Goal: Find specific page/section: Find specific page/section

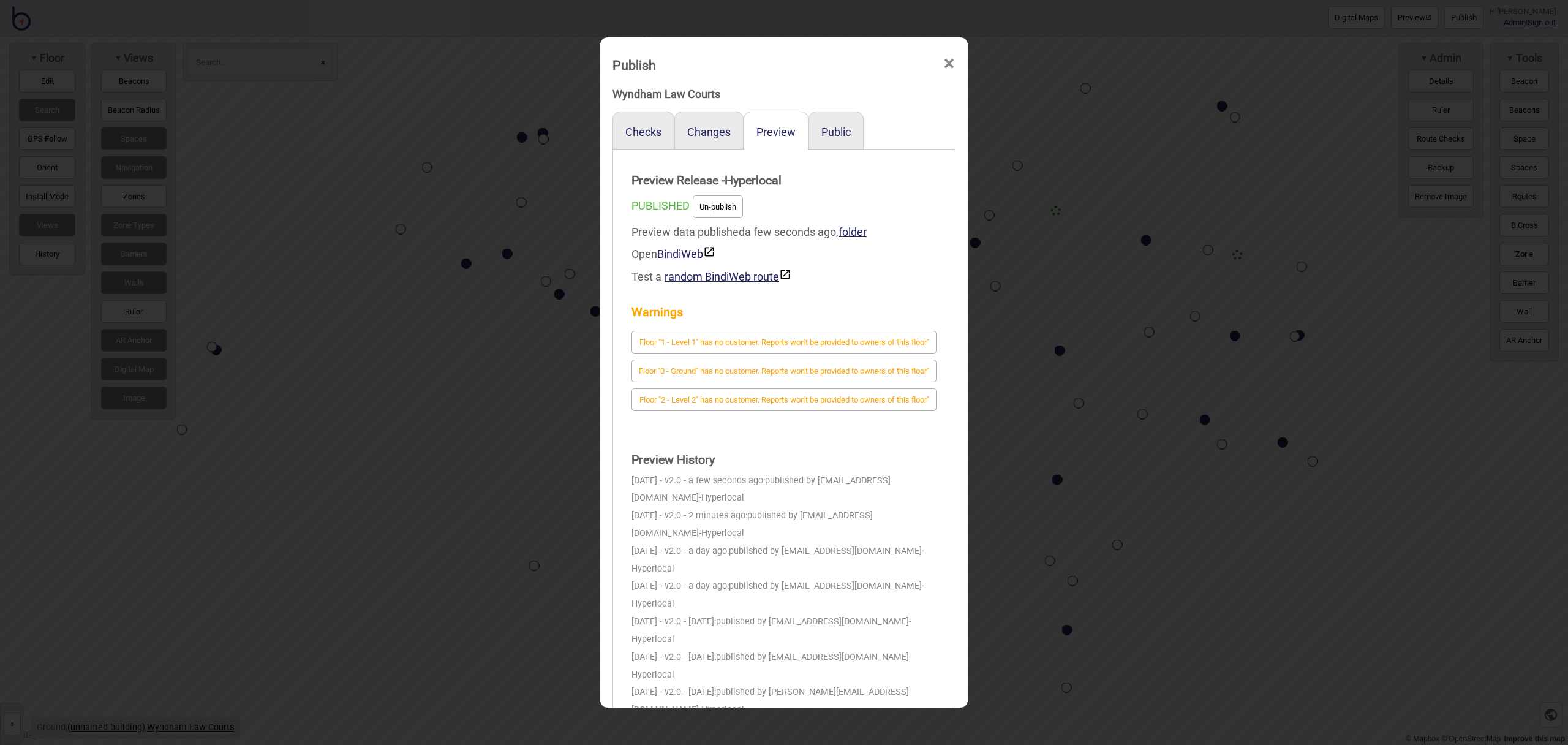
click at [948, 63] on span "×" at bounding box center [949, 64] width 13 height 41
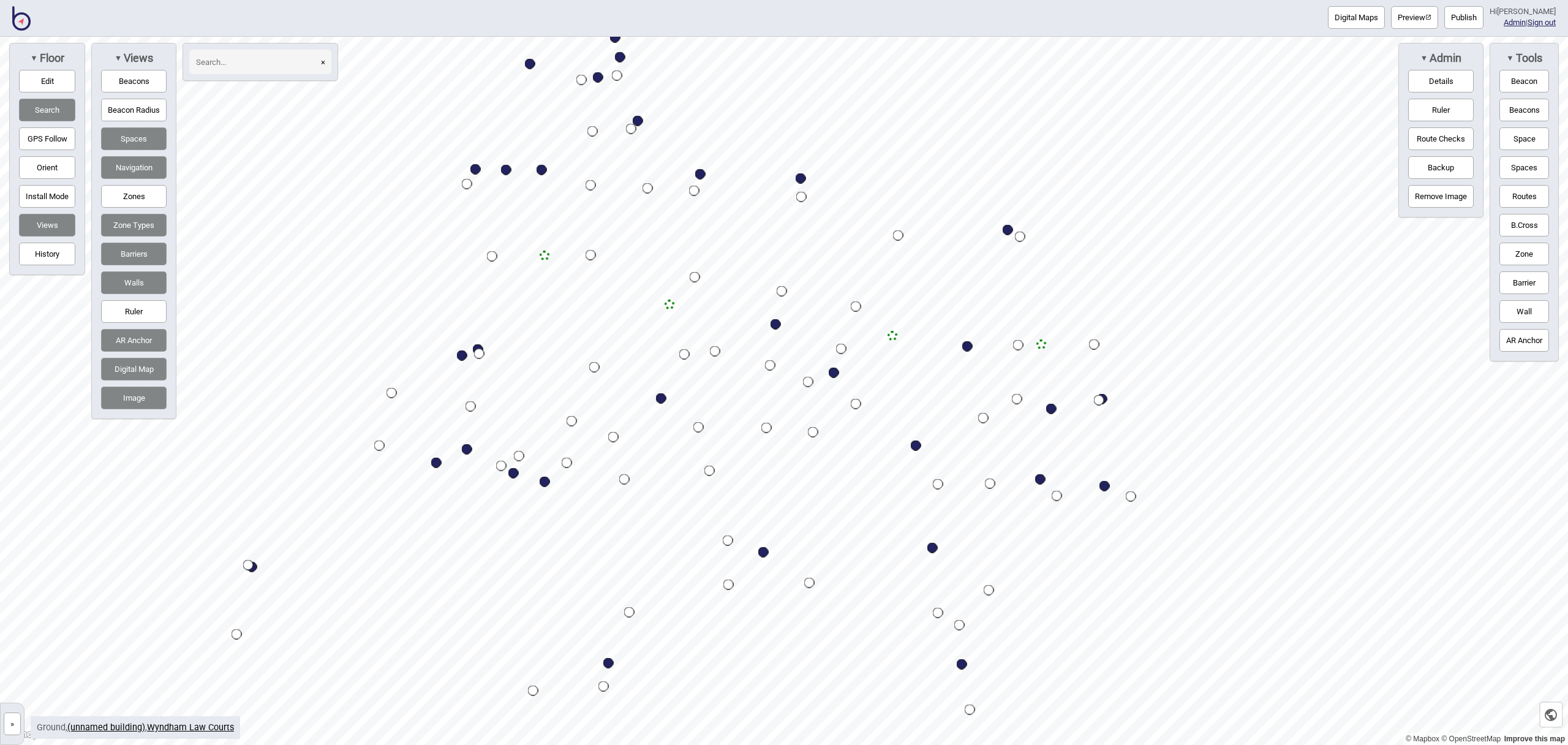
click at [30, 22] on div "Digital Maps Preview Publish Hi [PERSON_NAME] Admin | Sign out" at bounding box center [784, 18] width 1568 height 37
click at [26, 23] on img at bounding box center [22, 18] width 18 height 25
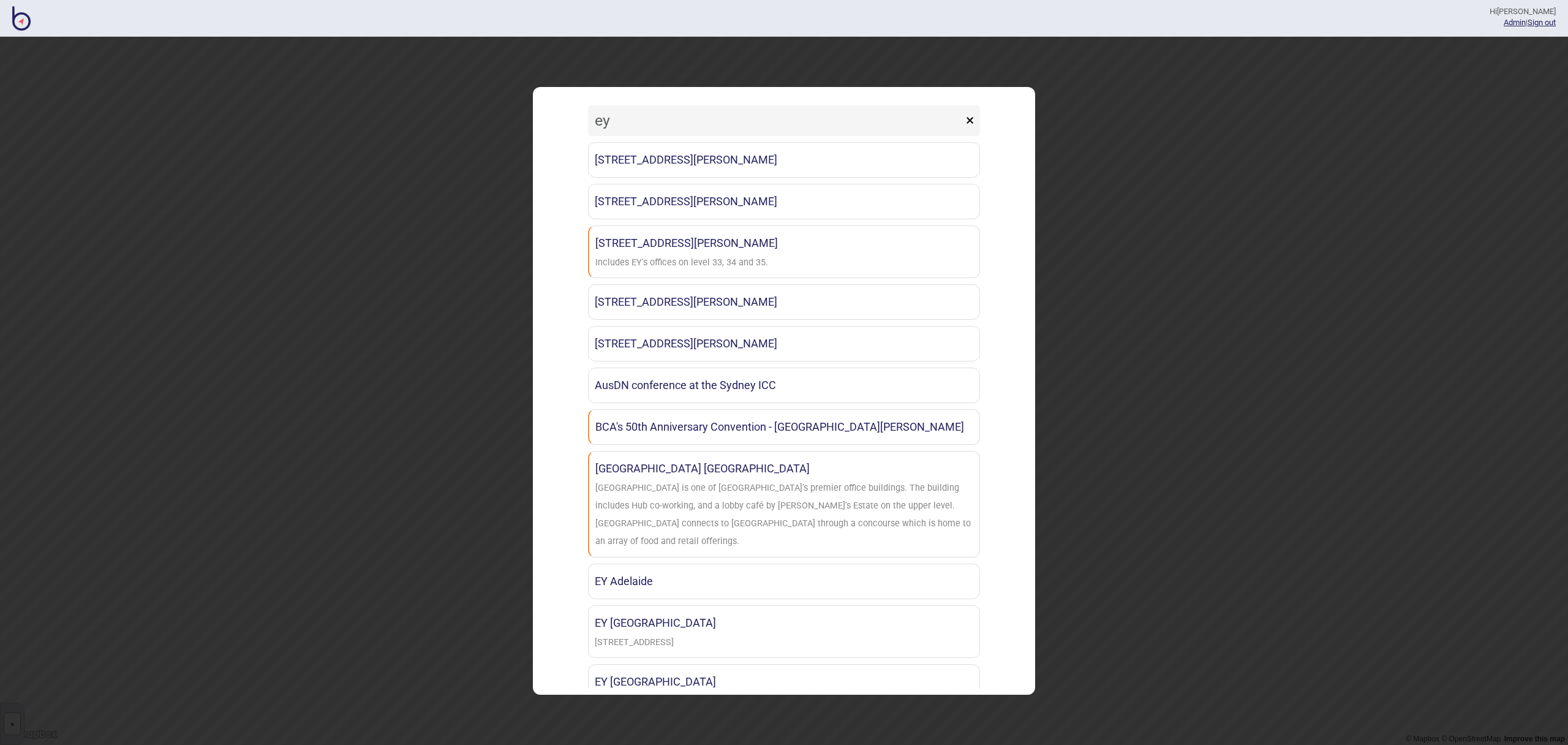
type input "ey"
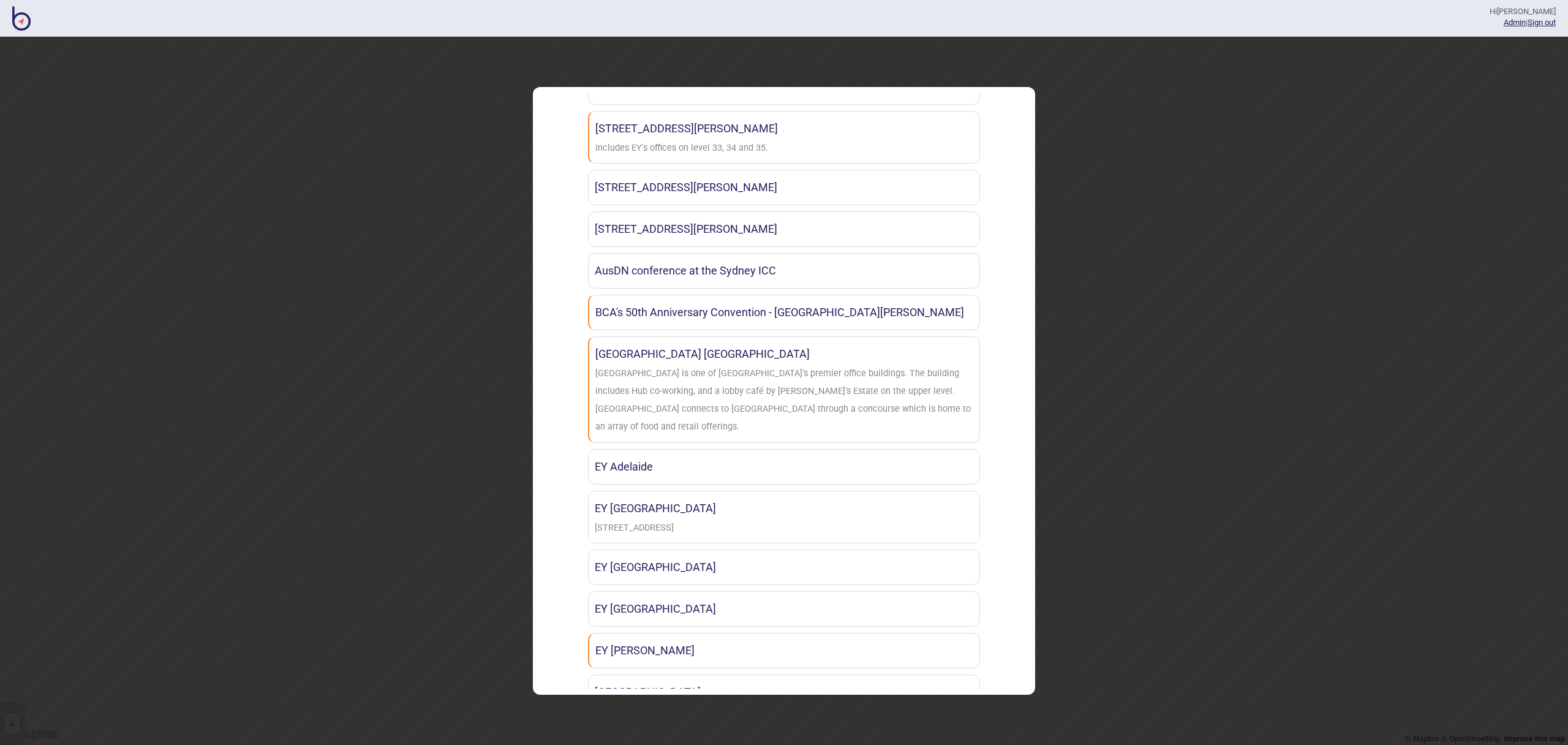
scroll to position [118, 0]
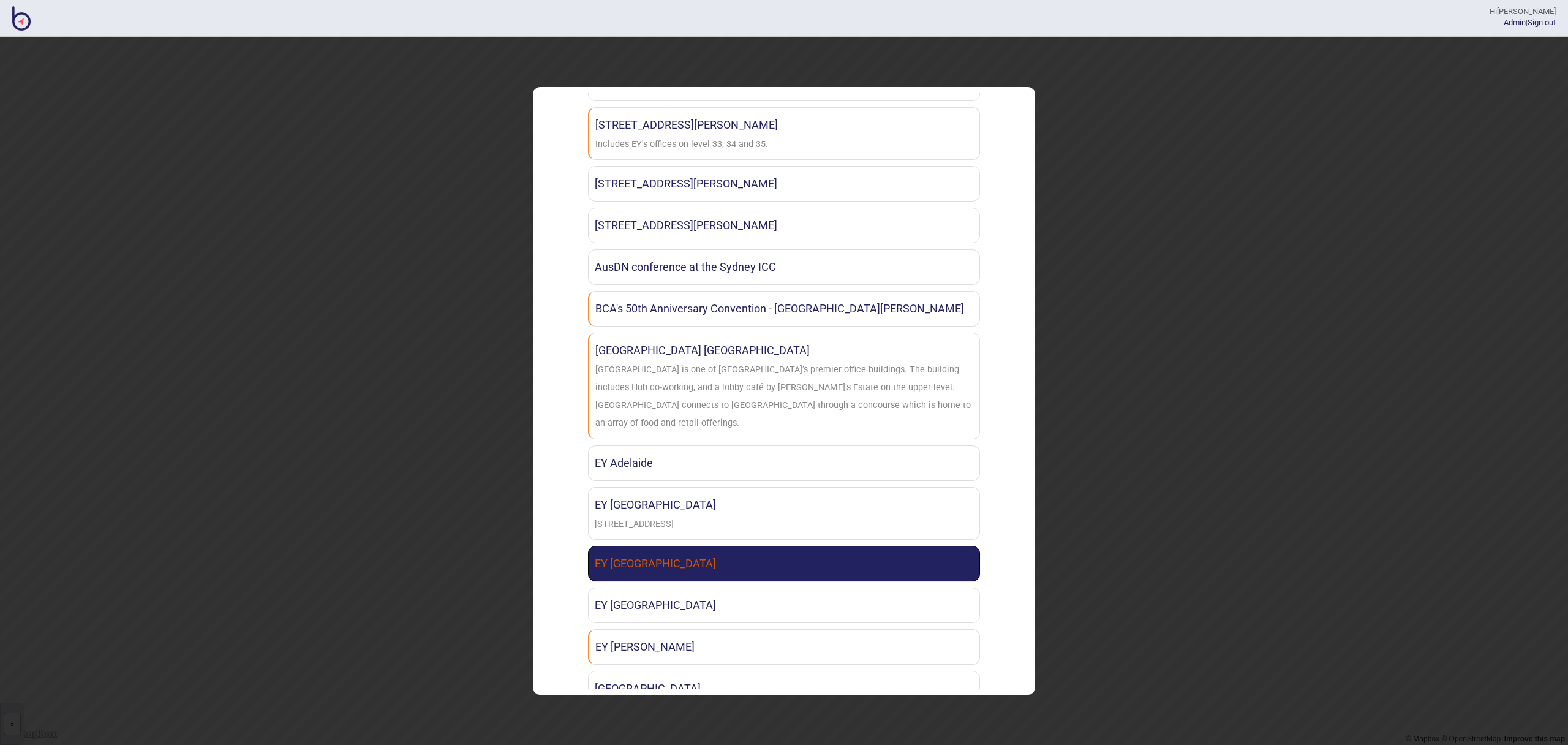
click at [649, 552] on link "EY [GEOGRAPHIC_DATA]" at bounding box center [784, 564] width 392 height 36
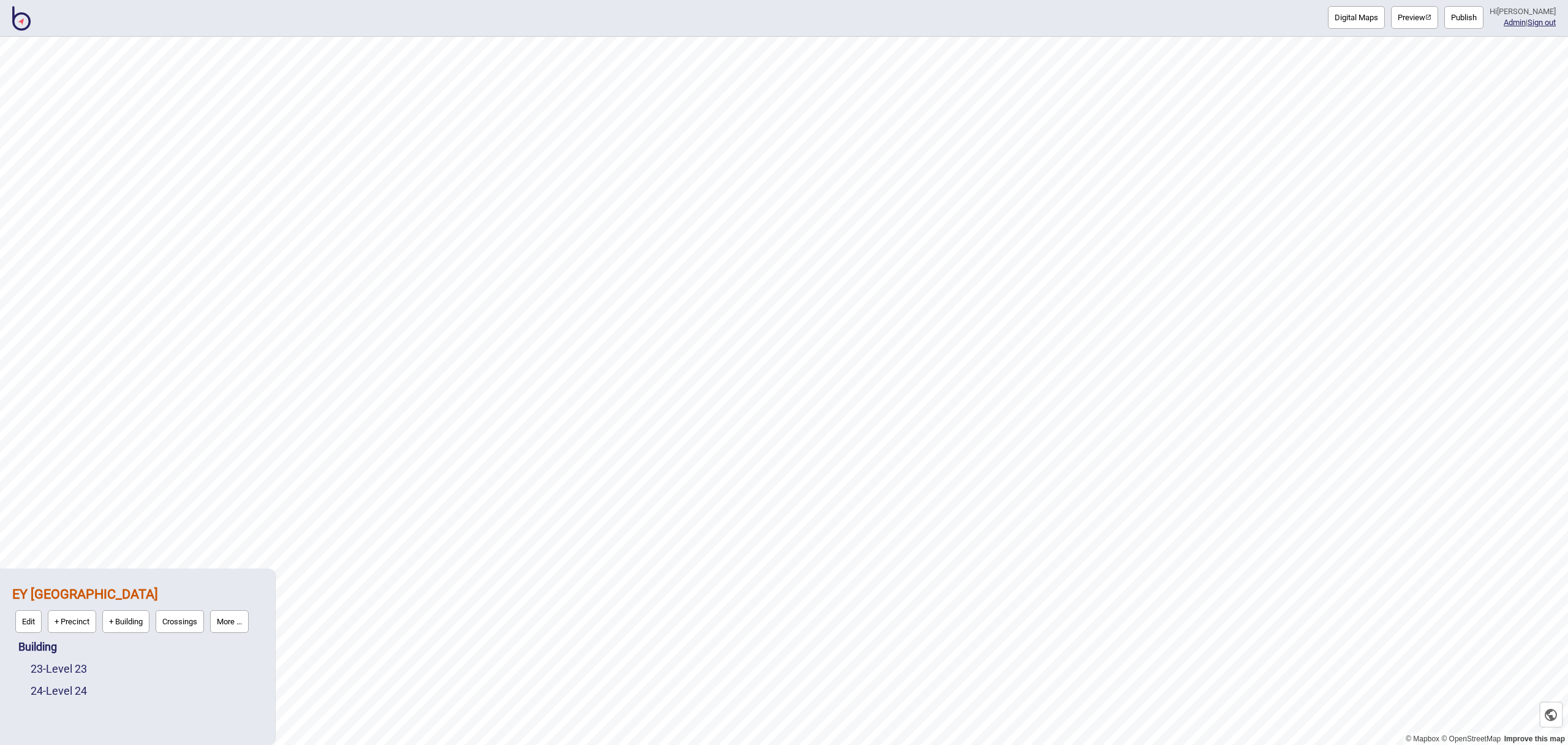
click at [1471, 11] on button "Publish" at bounding box center [1464, 17] width 39 height 23
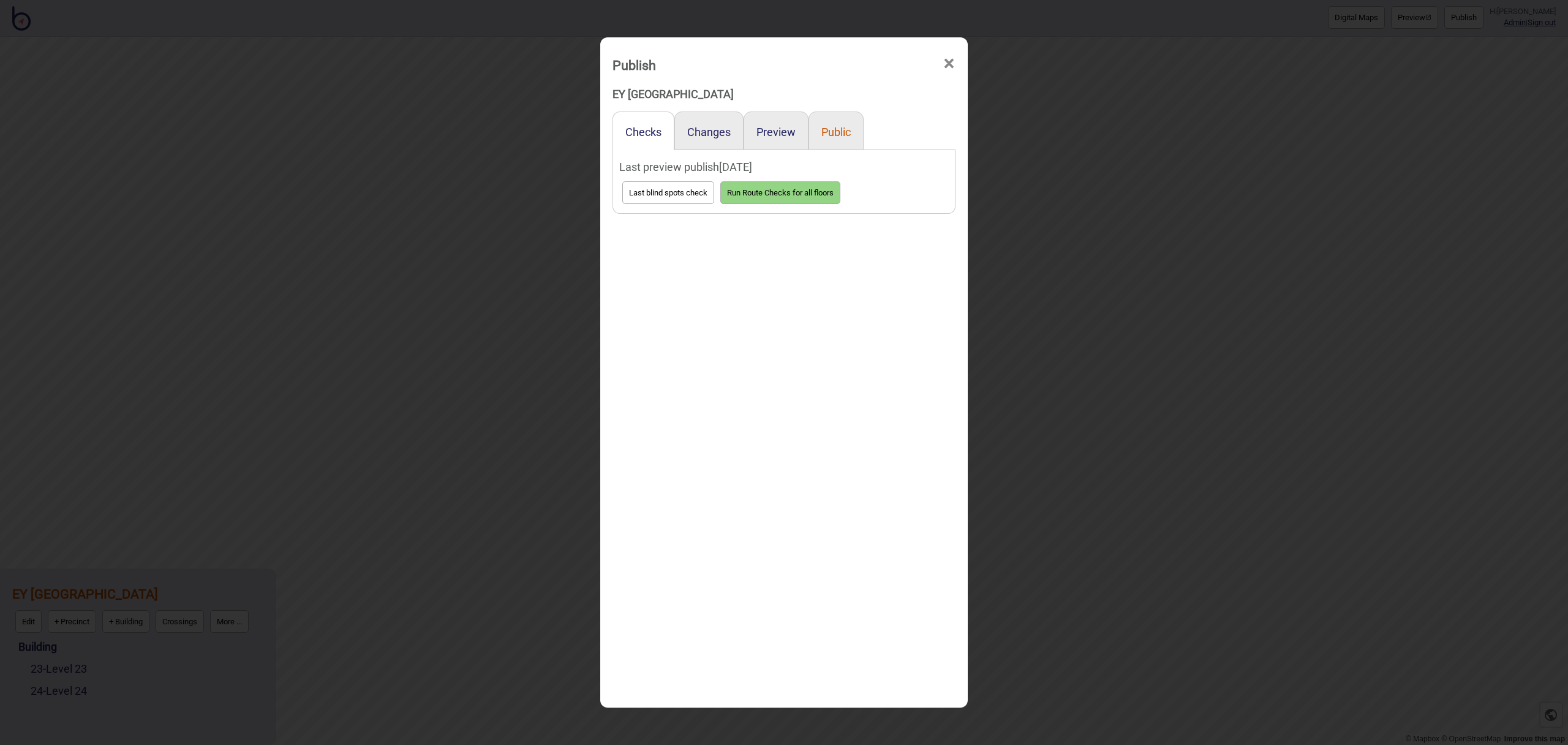
click at [841, 129] on button "Public" at bounding box center [836, 132] width 30 height 13
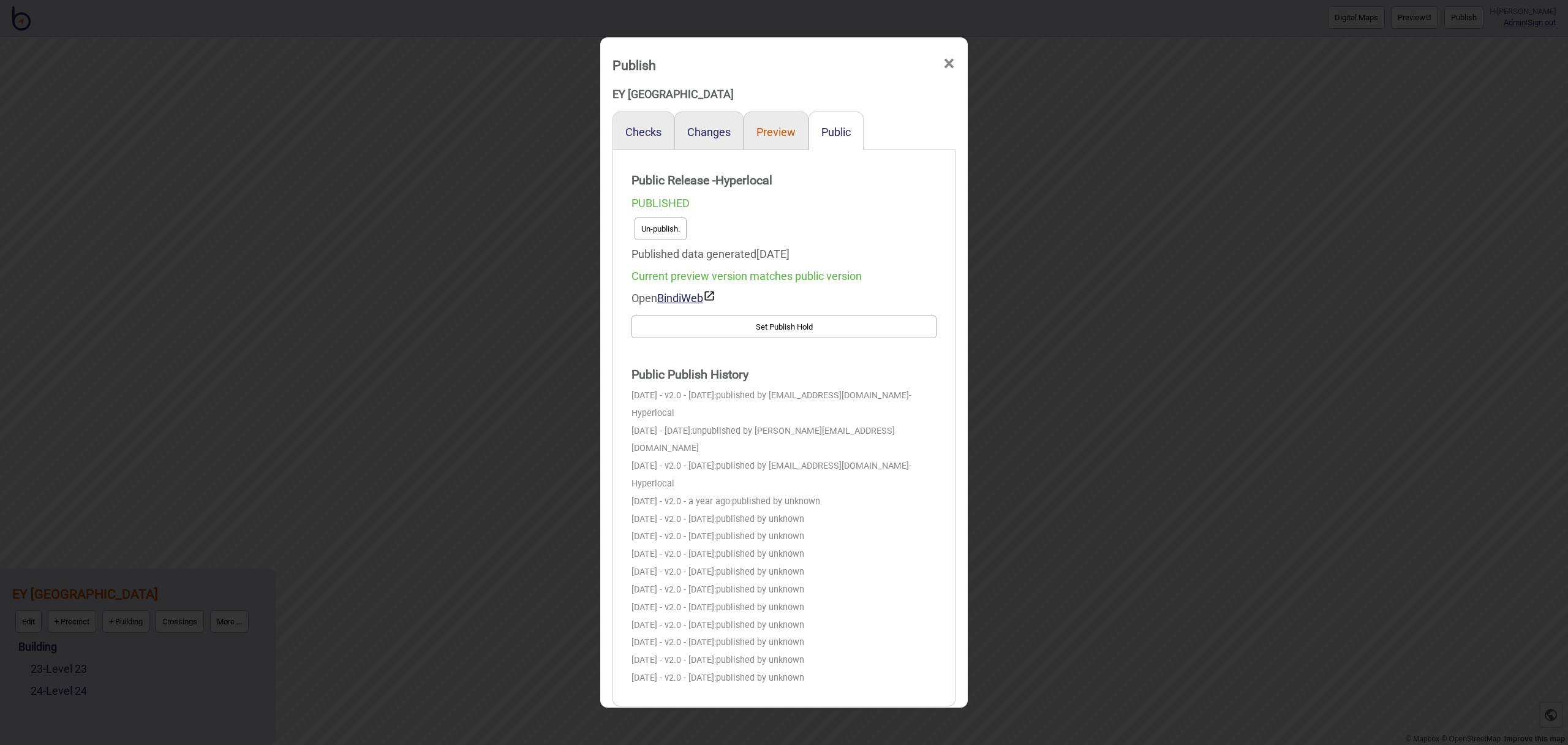
click at [776, 131] on button "Preview" at bounding box center [776, 132] width 39 height 13
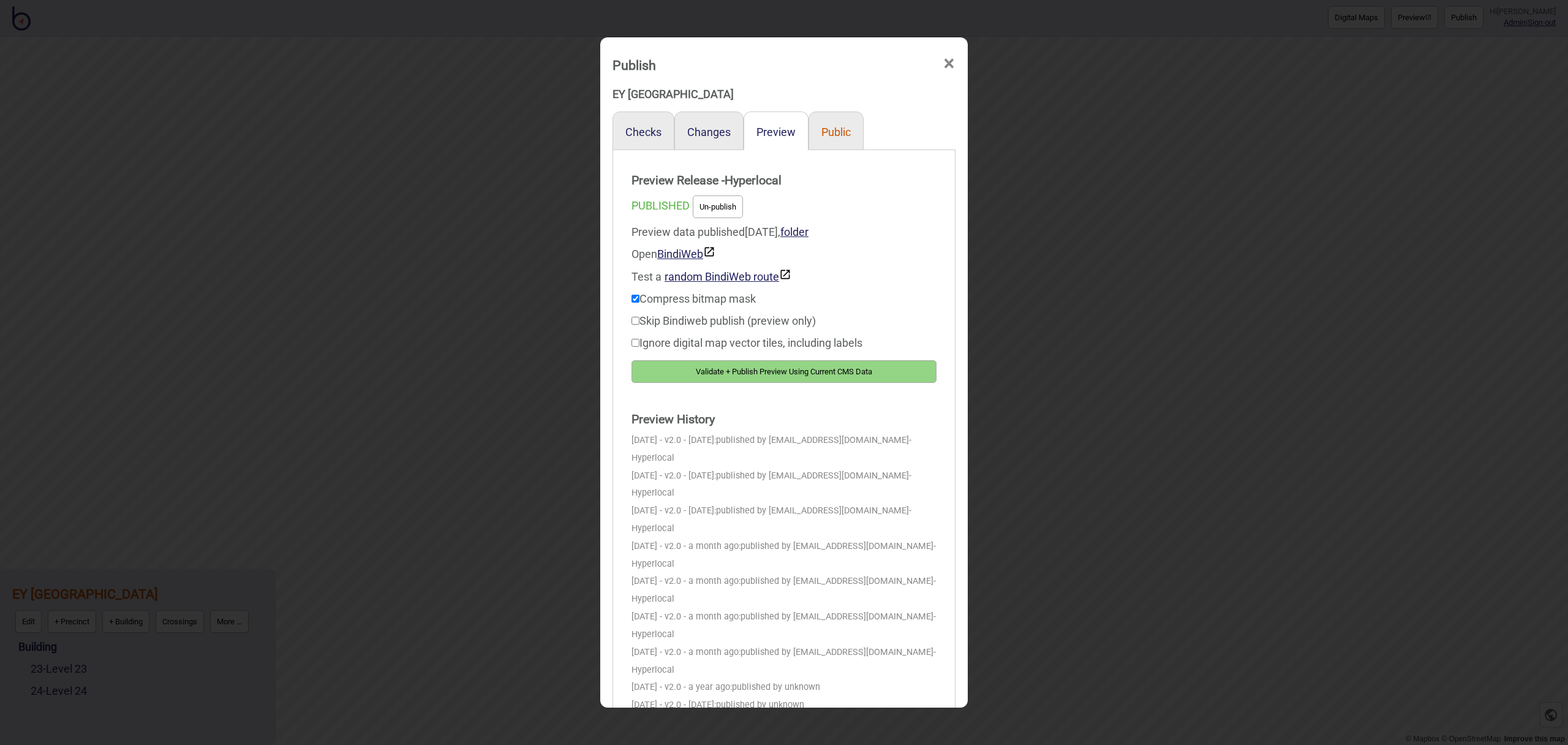
click at [835, 131] on button "Public" at bounding box center [836, 132] width 30 height 13
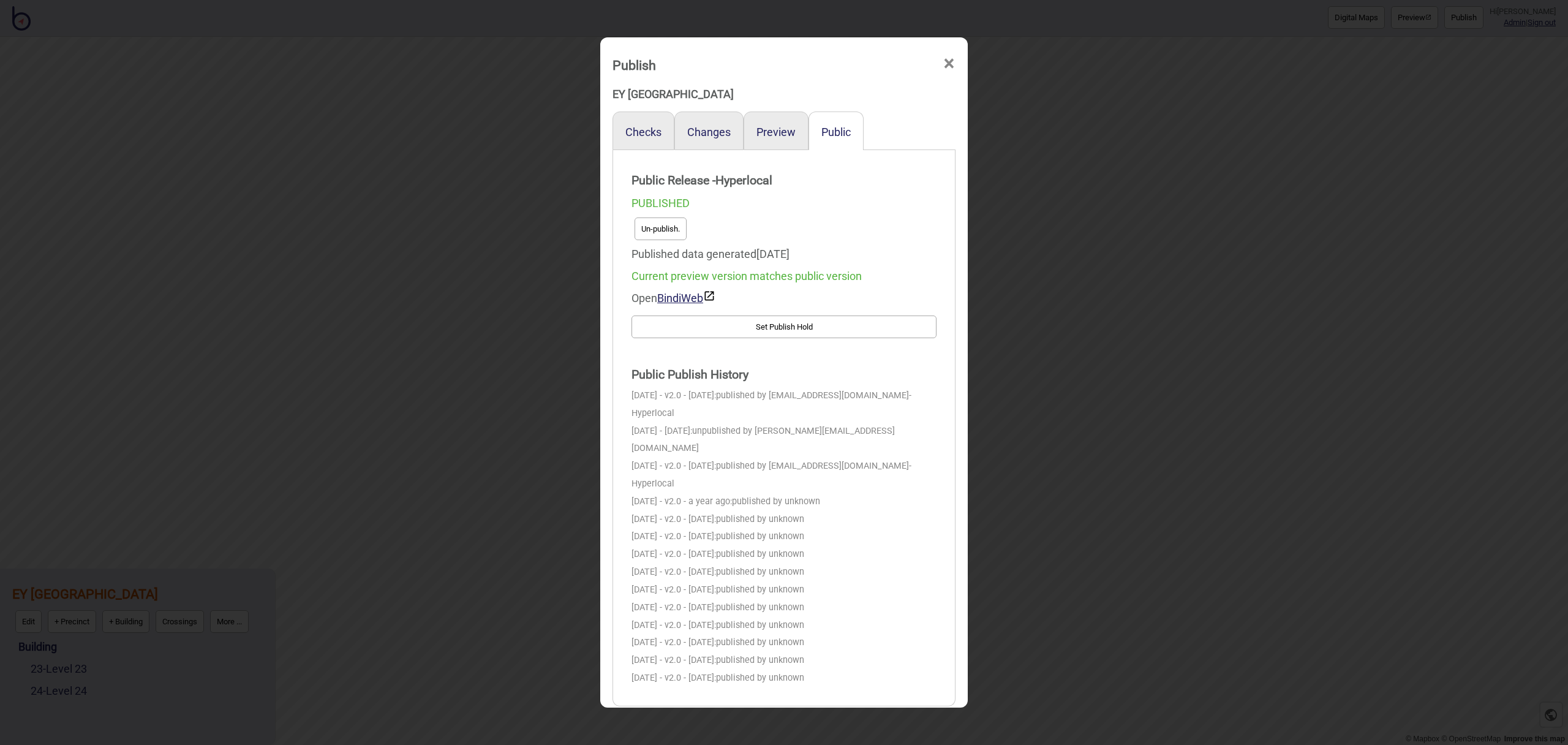
click at [951, 70] on span "×" at bounding box center [949, 64] width 13 height 41
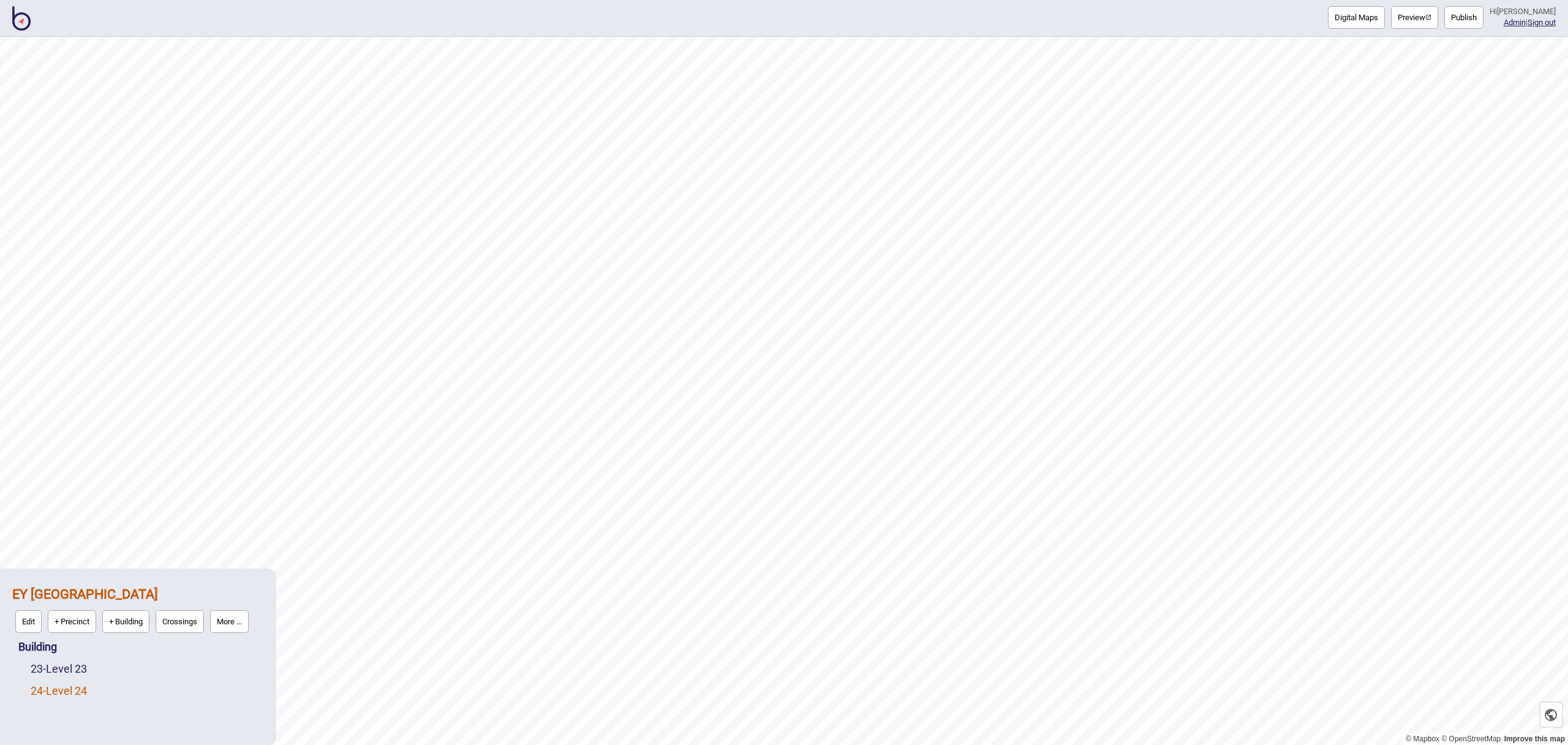
click at [85, 693] on link "24 - Level 24" at bounding box center [59, 691] width 57 height 13
click at [52, 687] on button "Edit" at bounding box center [47, 688] width 26 height 23
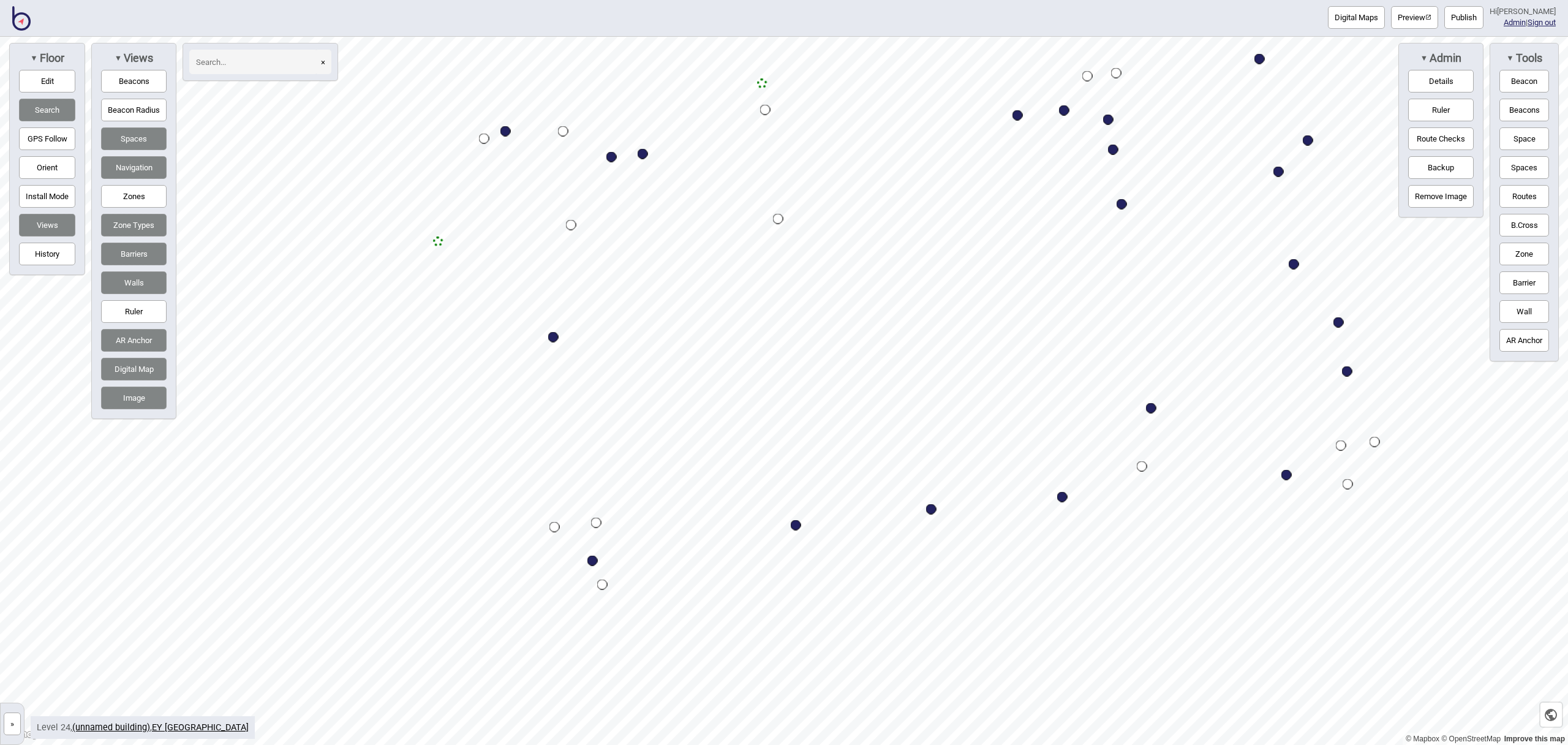
click at [326, 65] on button "×" at bounding box center [323, 62] width 17 height 25
click at [325, 62] on button "×" at bounding box center [323, 62] width 17 height 25
click at [75, 105] on button "Search" at bounding box center [47, 110] width 57 height 23
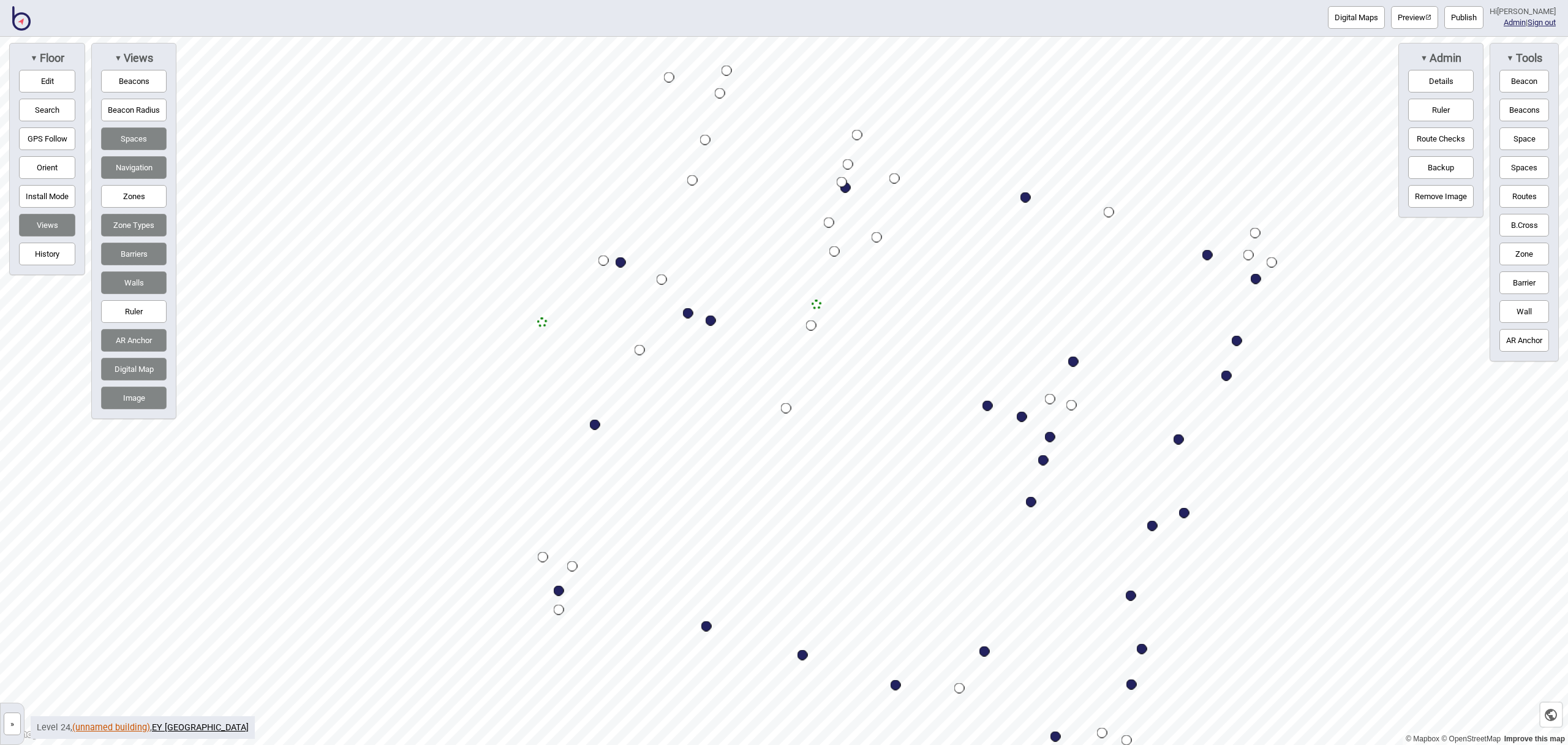
click at [106, 729] on link "(unnamed building)" at bounding box center [111, 727] width 78 height 10
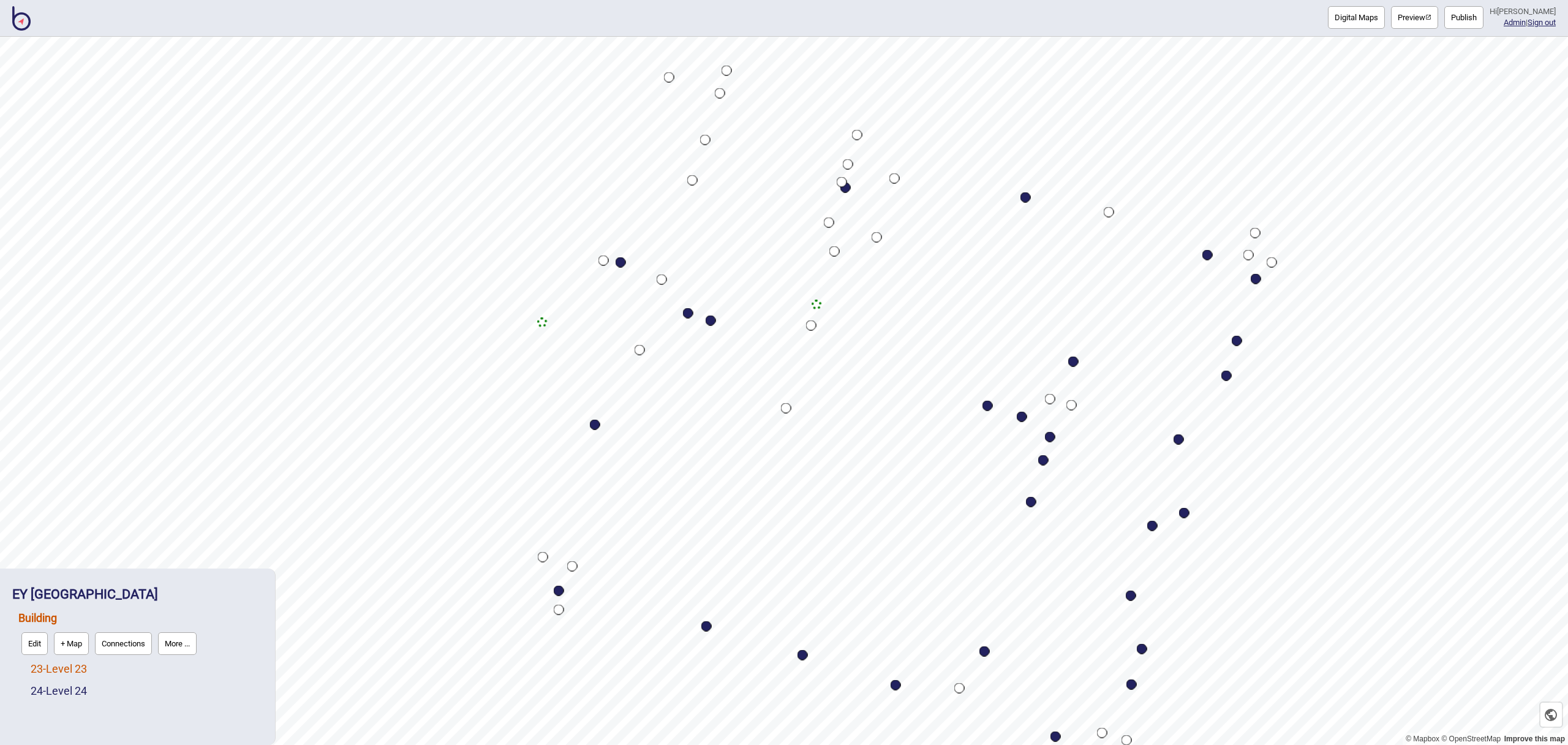
click at [75, 666] on link "23 - Level 23" at bounding box center [59, 669] width 57 height 13
